Goal: Information Seeking & Learning: Learn about a topic

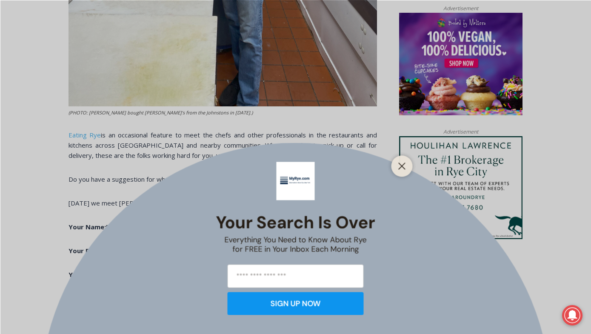
scroll to position [680, 0]
click at [408, 165] on div at bounding box center [401, 165] width 21 height 21
click at [403, 165] on line "Close" at bounding box center [402, 166] width 6 height 6
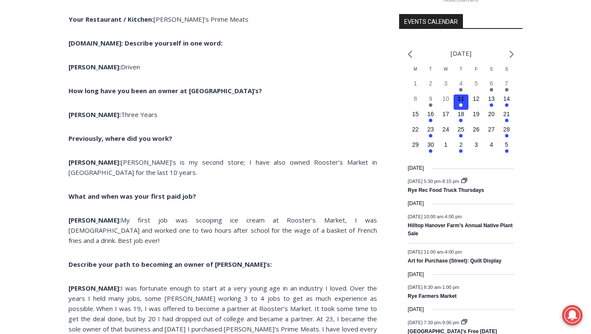
scroll to position [969, 0]
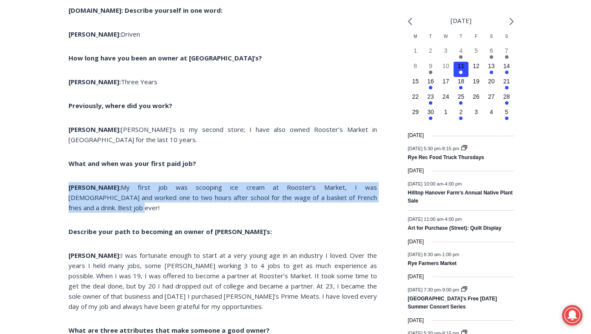
drag, startPoint x: 60, startPoint y: 185, endPoint x: 338, endPoint y: 202, distance: 277.9
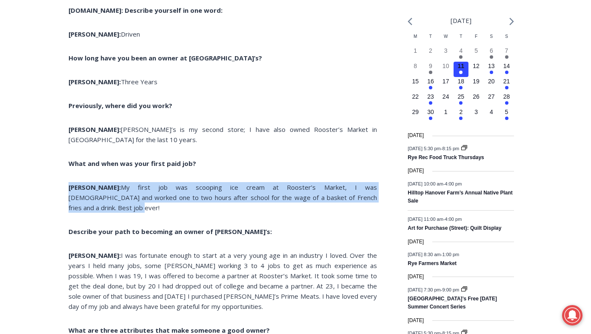
drag, startPoint x: 343, startPoint y: 200, endPoint x: 68, endPoint y: 188, distance: 275.1
click at [68, 188] on p "[PERSON_NAME]: My first job was scooping ice cream at Rooster’s Market, I was […" at bounding box center [222, 197] width 308 height 31
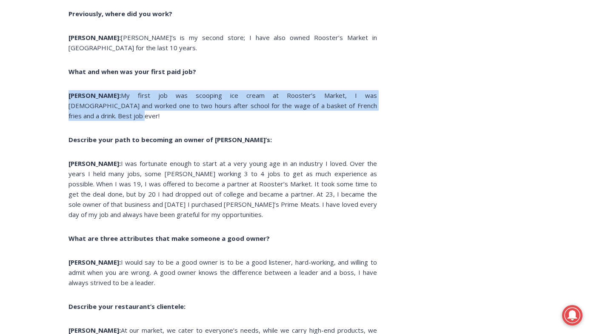
scroll to position [1067, 0]
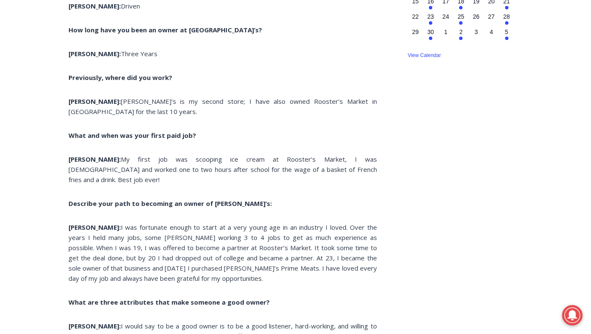
scroll to position [998, 0]
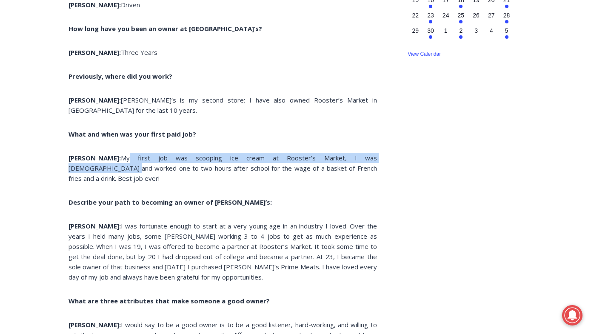
drag, startPoint x: 91, startPoint y: 160, endPoint x: 337, endPoint y: 160, distance: 245.0
click at [337, 160] on p "[PERSON_NAME]: My first job was scooping ice cream at Rooster’s Market, I was […" at bounding box center [222, 168] width 308 height 31
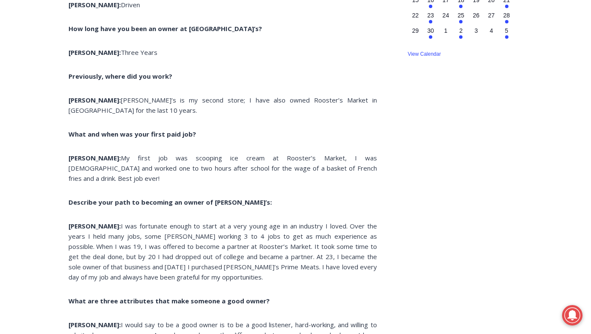
click at [252, 168] on p "[PERSON_NAME]: My first job was scooping ice cream at Rooster’s Market, I was […" at bounding box center [222, 168] width 308 height 31
drag, startPoint x: 208, startPoint y: 160, endPoint x: 317, endPoint y: 158, distance: 109.3
click at [317, 158] on p "[PERSON_NAME]: My first job was scooping ice cream at Rooster’s Market, I was […" at bounding box center [222, 168] width 308 height 31
